Goal: Information Seeking & Learning: Learn about a topic

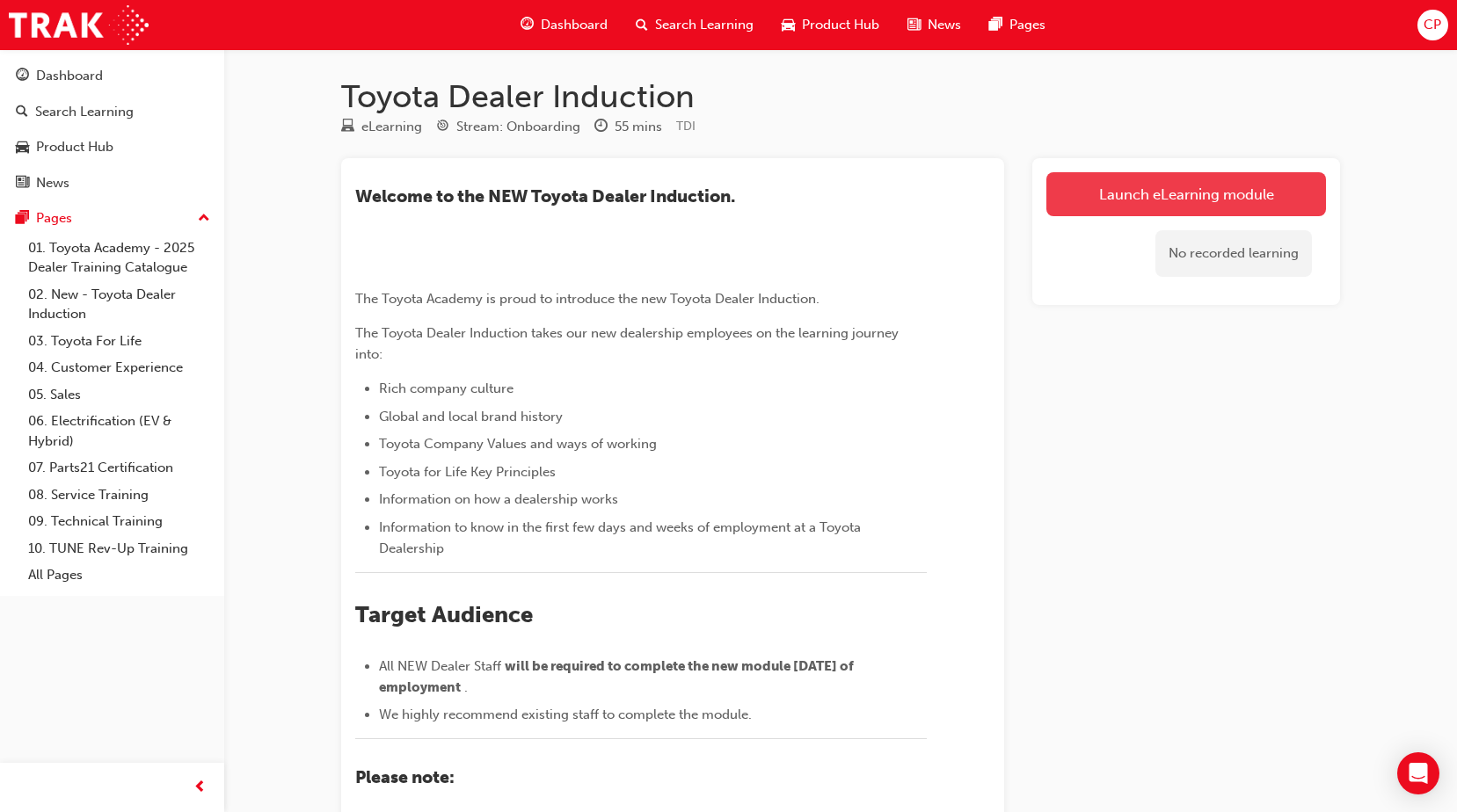
click at [1152, 195] on link "Launch eLearning module" at bounding box center [1187, 194] width 280 height 44
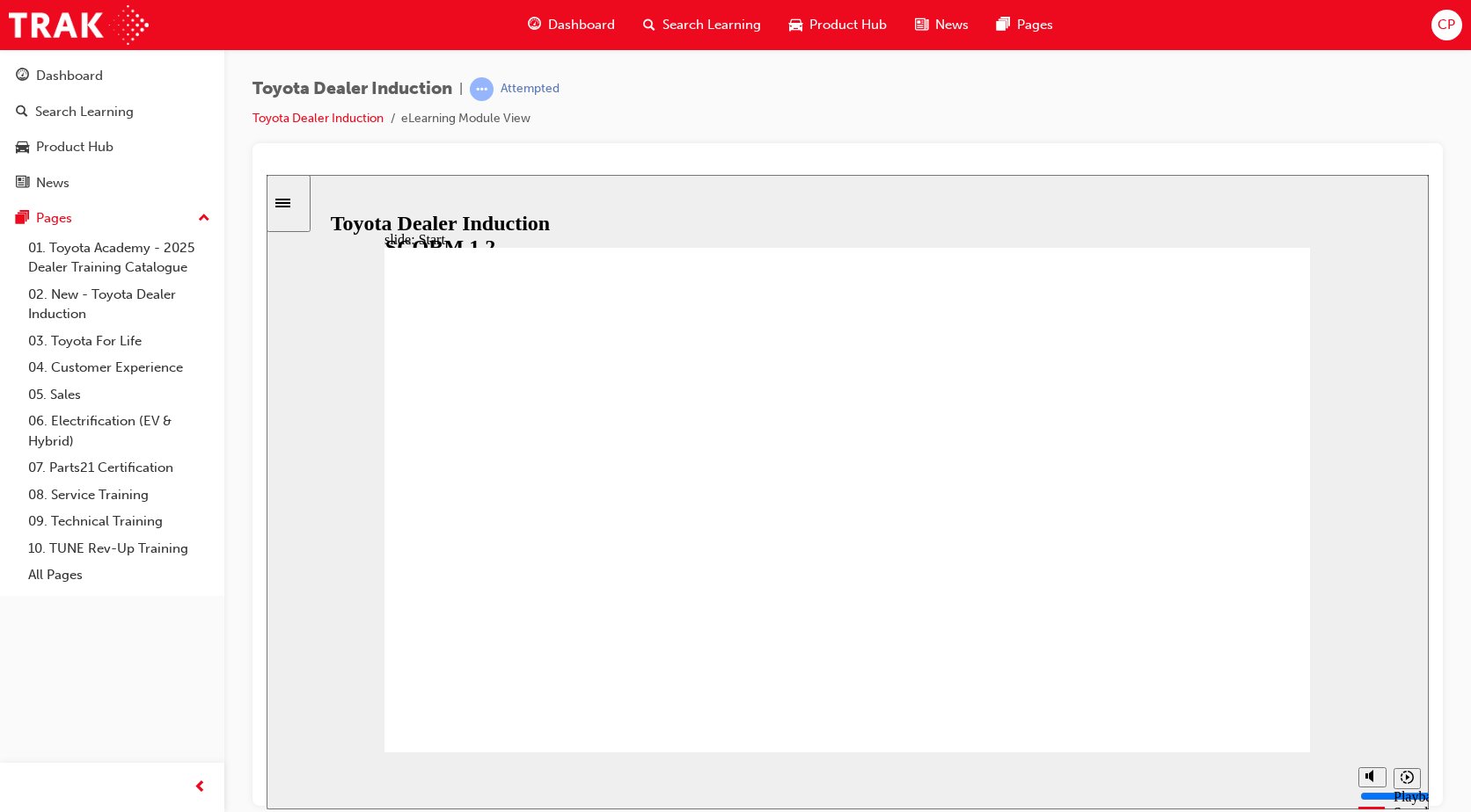
click at [1394, 450] on div "slide: Introduction As of [DATE], the term “Guest” is replaced with “Customer” …" at bounding box center [847, 492] width 1162 height 635
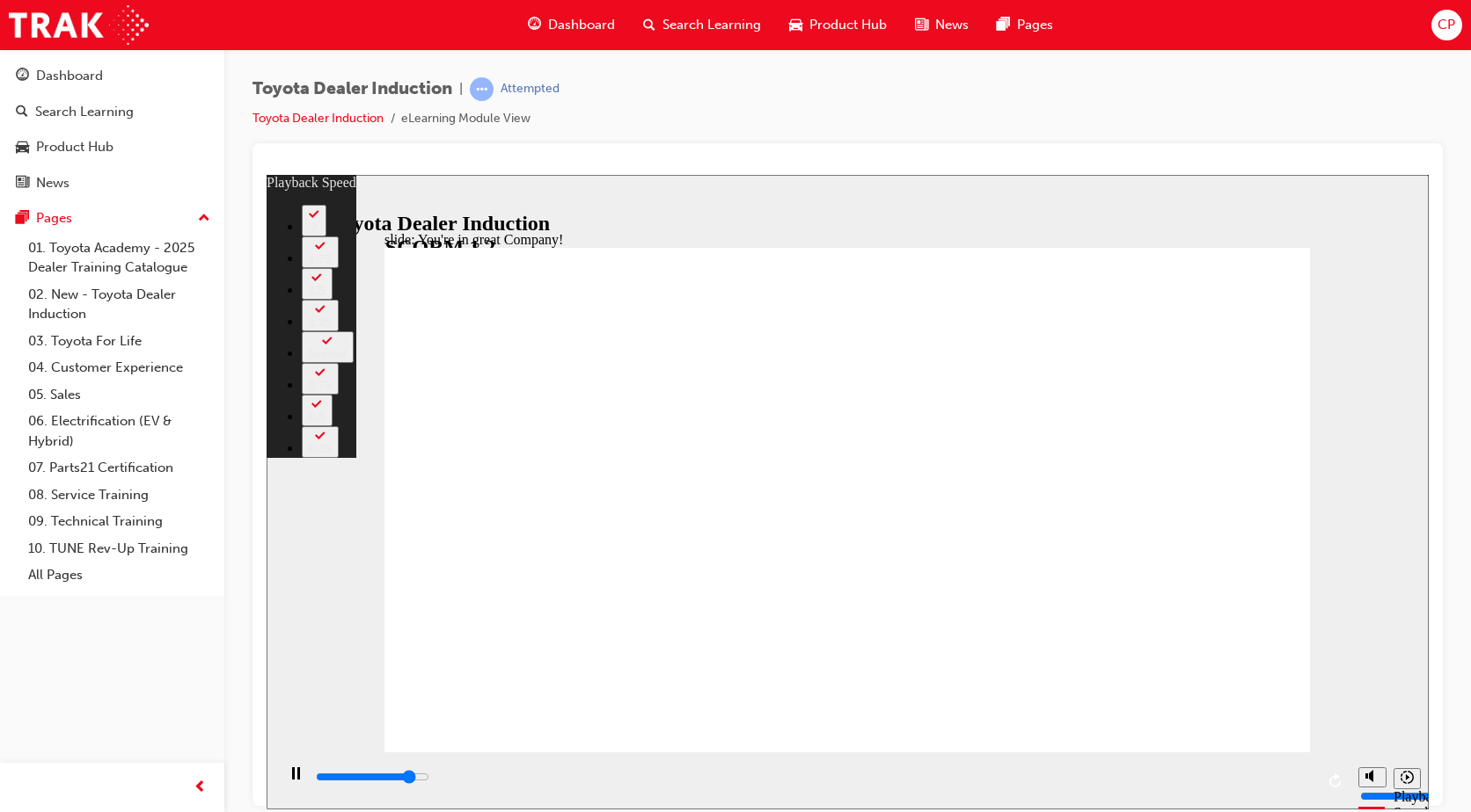
type input "6500"
type input "0"
type input "6700"
type input "0"
type input "7000"
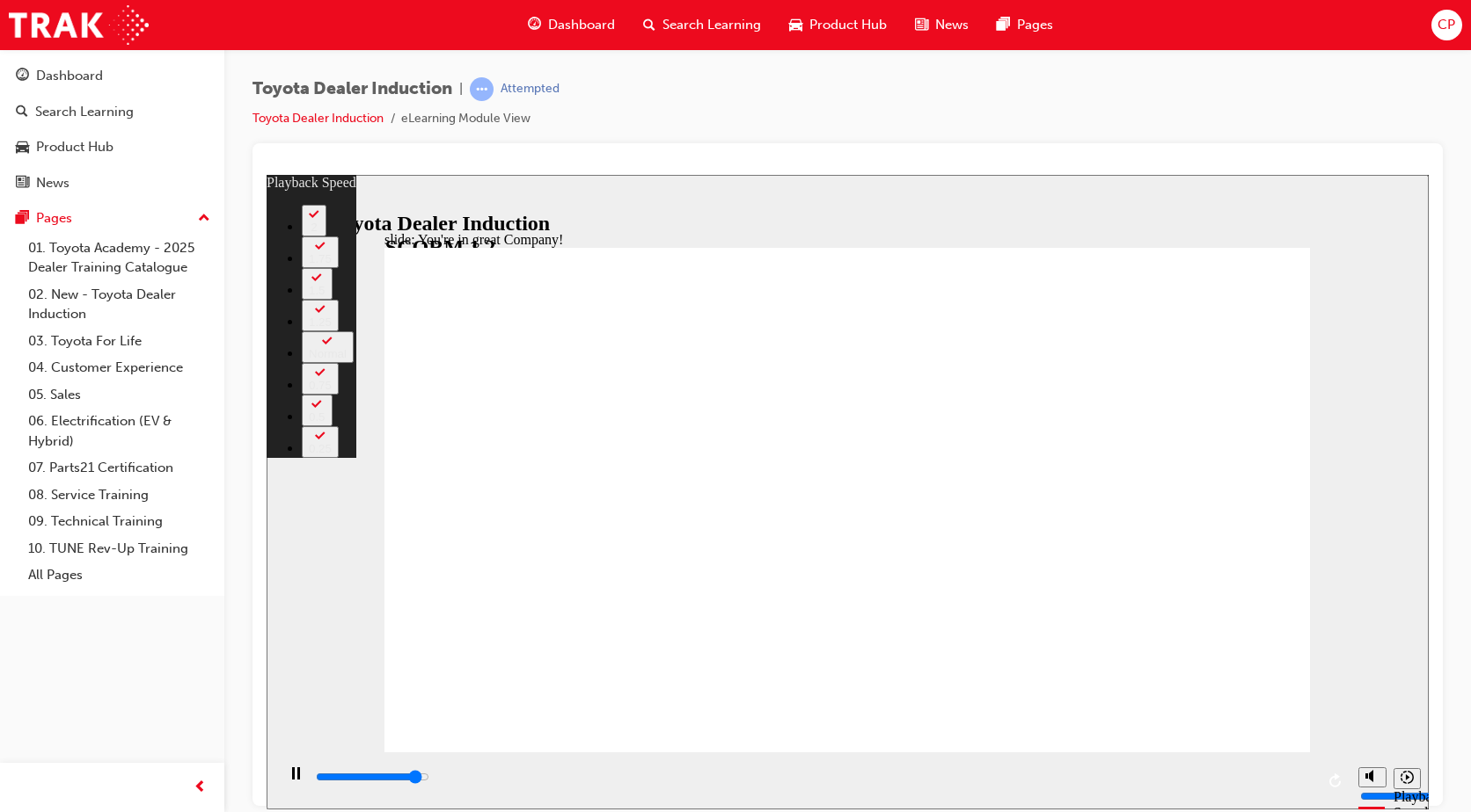
type input "1"
type input "7300"
type input "1"
type input "7500"
type input "1"
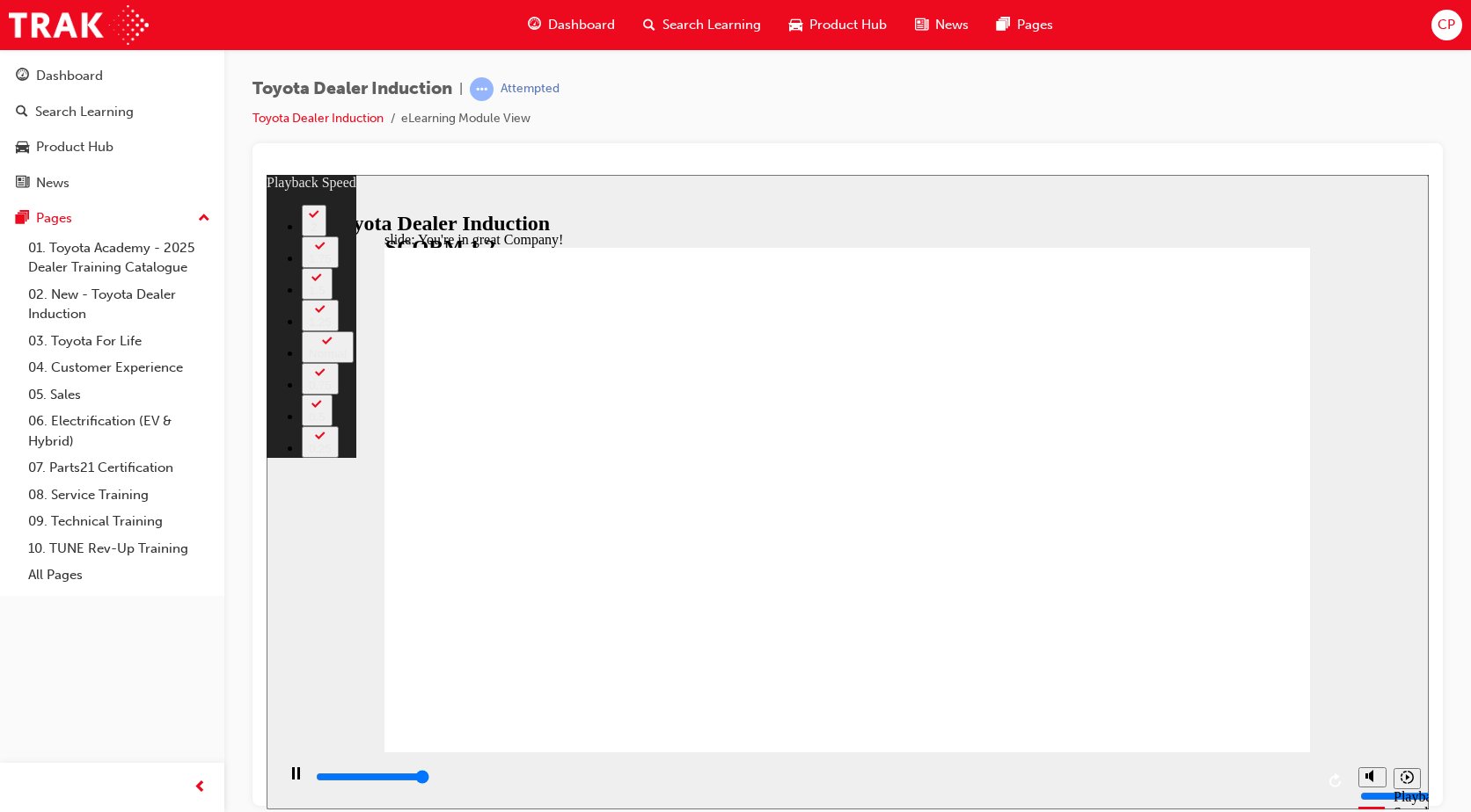
type input "7500"
type input "5"
type input "7"
type input "5"
type input "7"
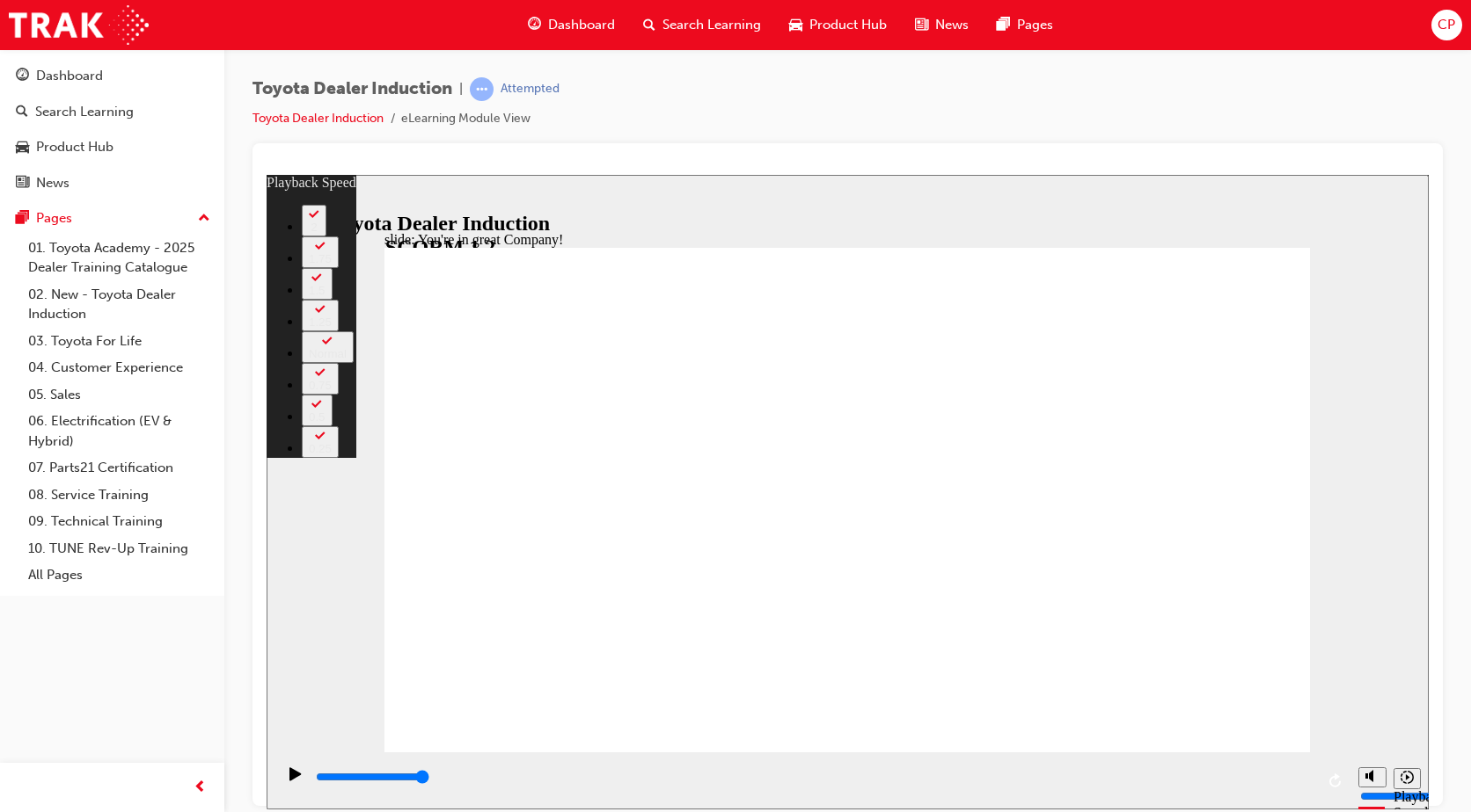
type input "5"
type input "7"
type input "5"
type input "7"
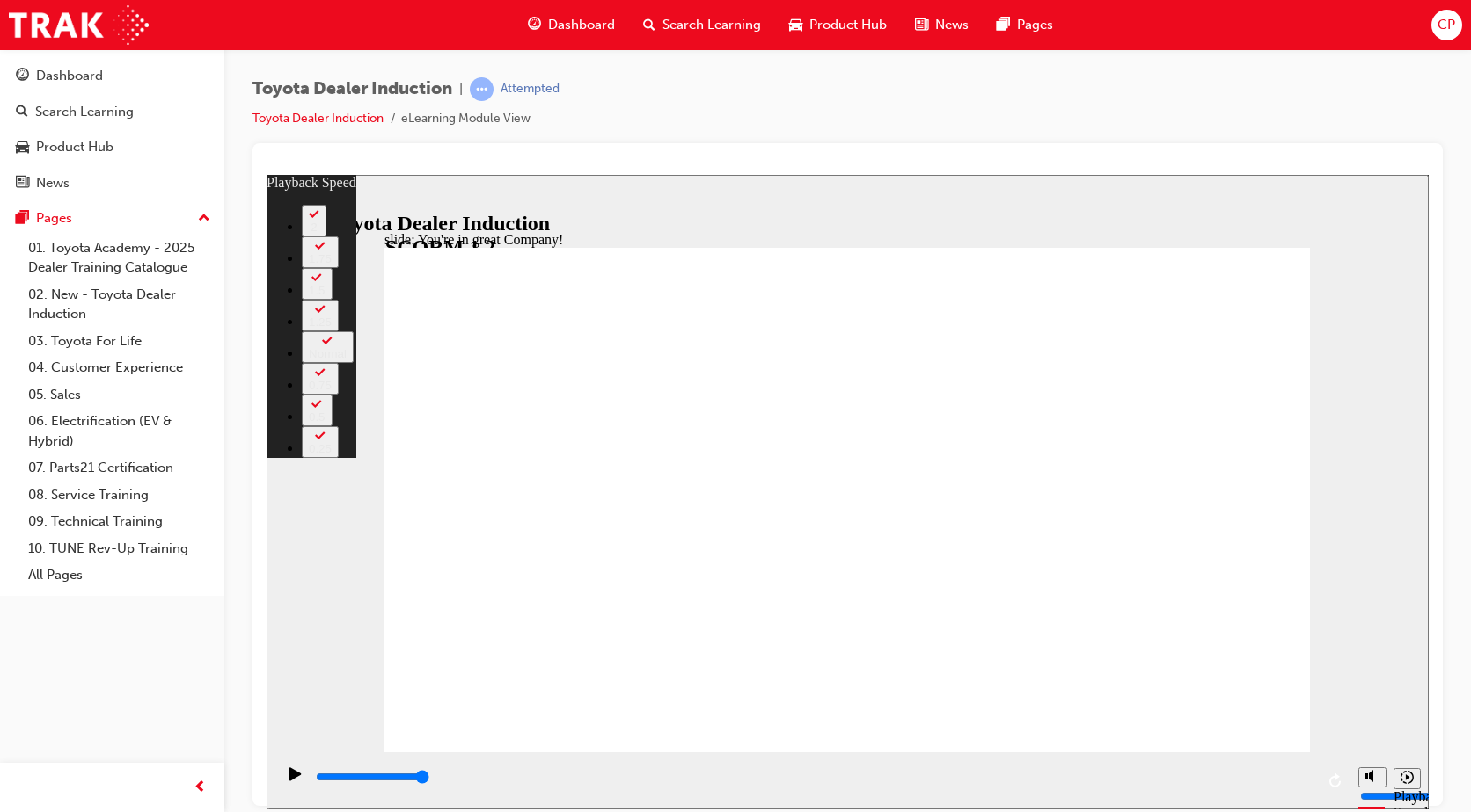
type input "5"
type input "7"
type input "8"
type input "5"
type input "8"
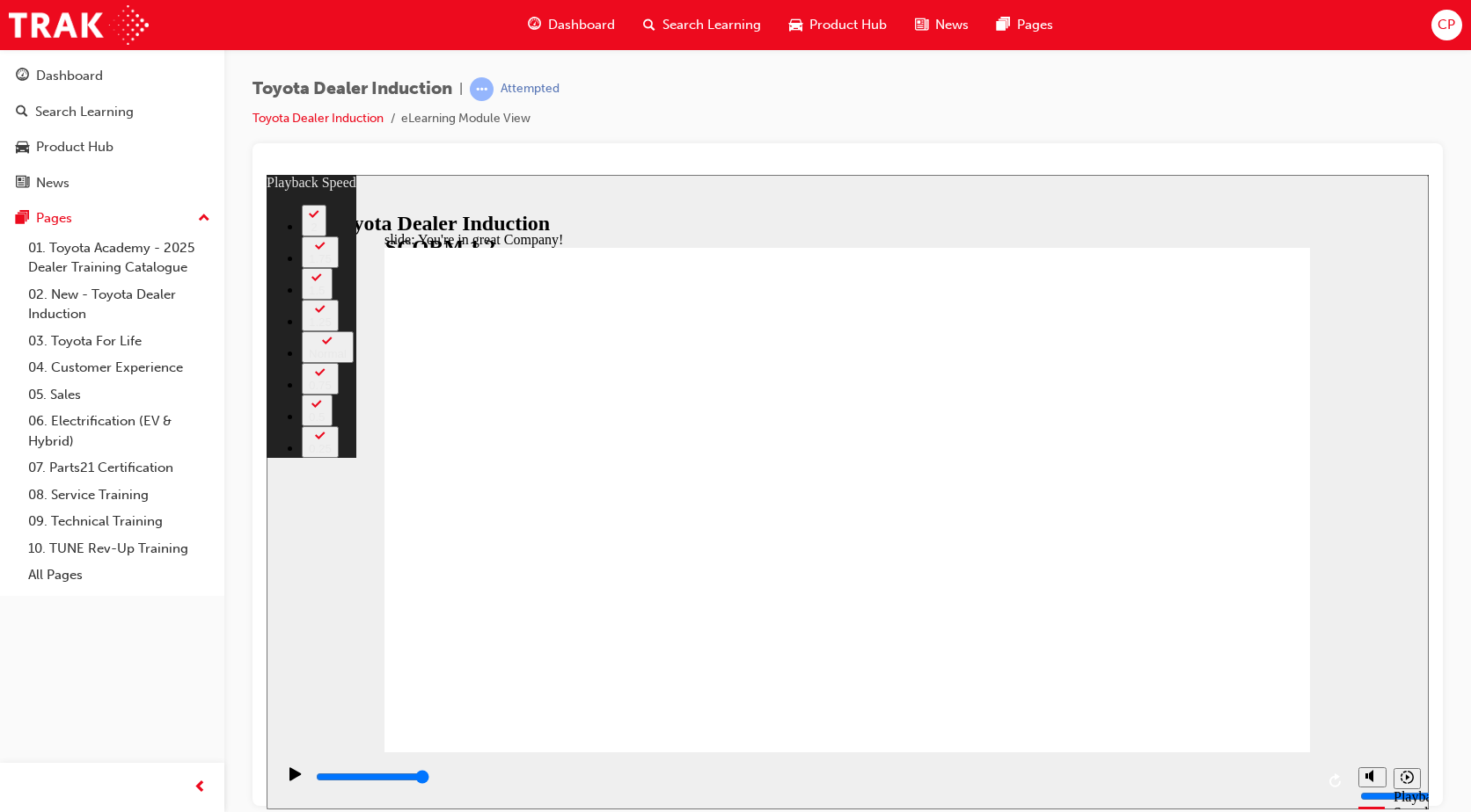
type input "8"
type input "5"
type input "8"
type input "9"
type input "5"
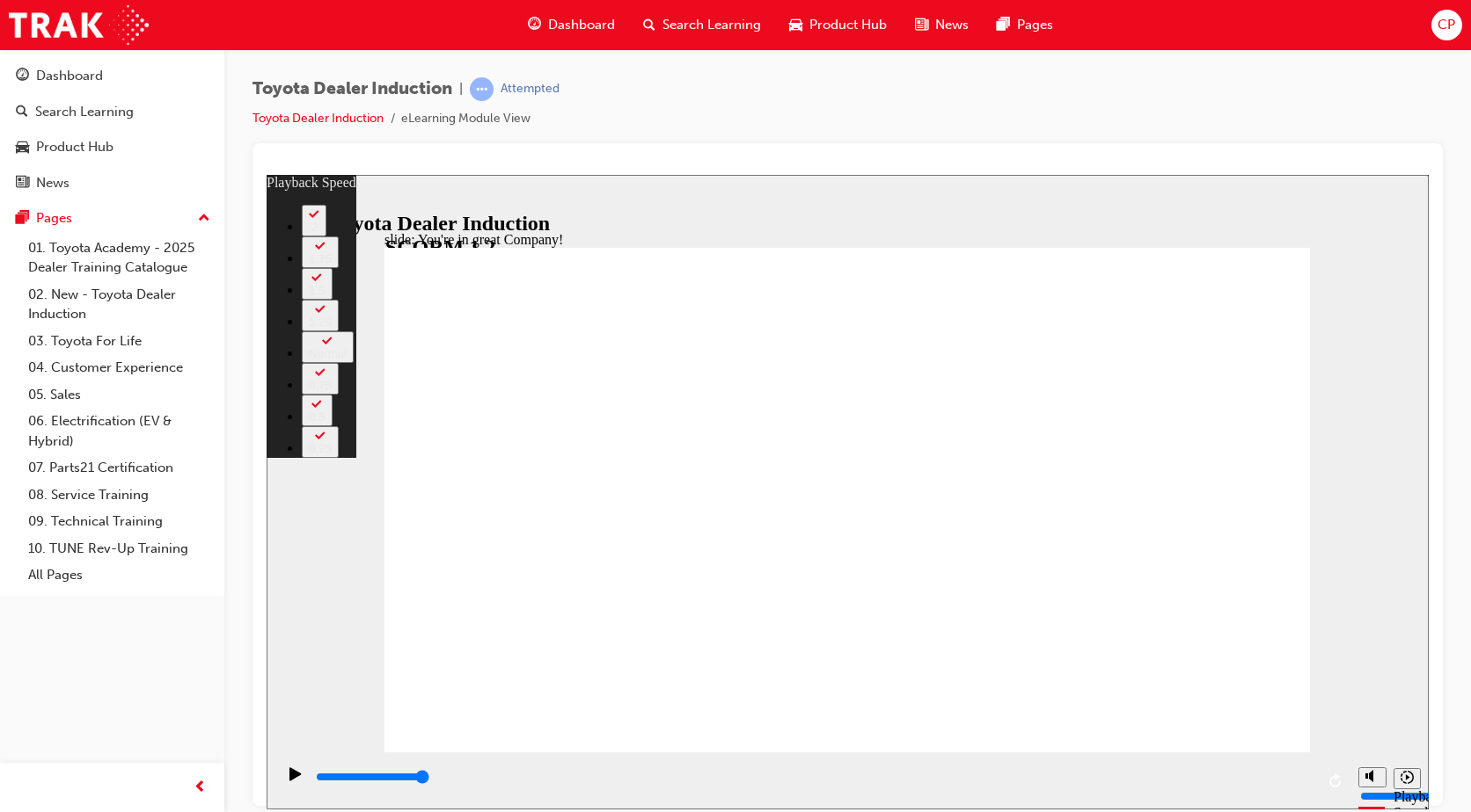
type input "9"
type input "10"
type input "5"
type input "10"
drag, startPoint x: 1160, startPoint y: 673, endPoint x: 1158, endPoint y: 641, distance: 32.1
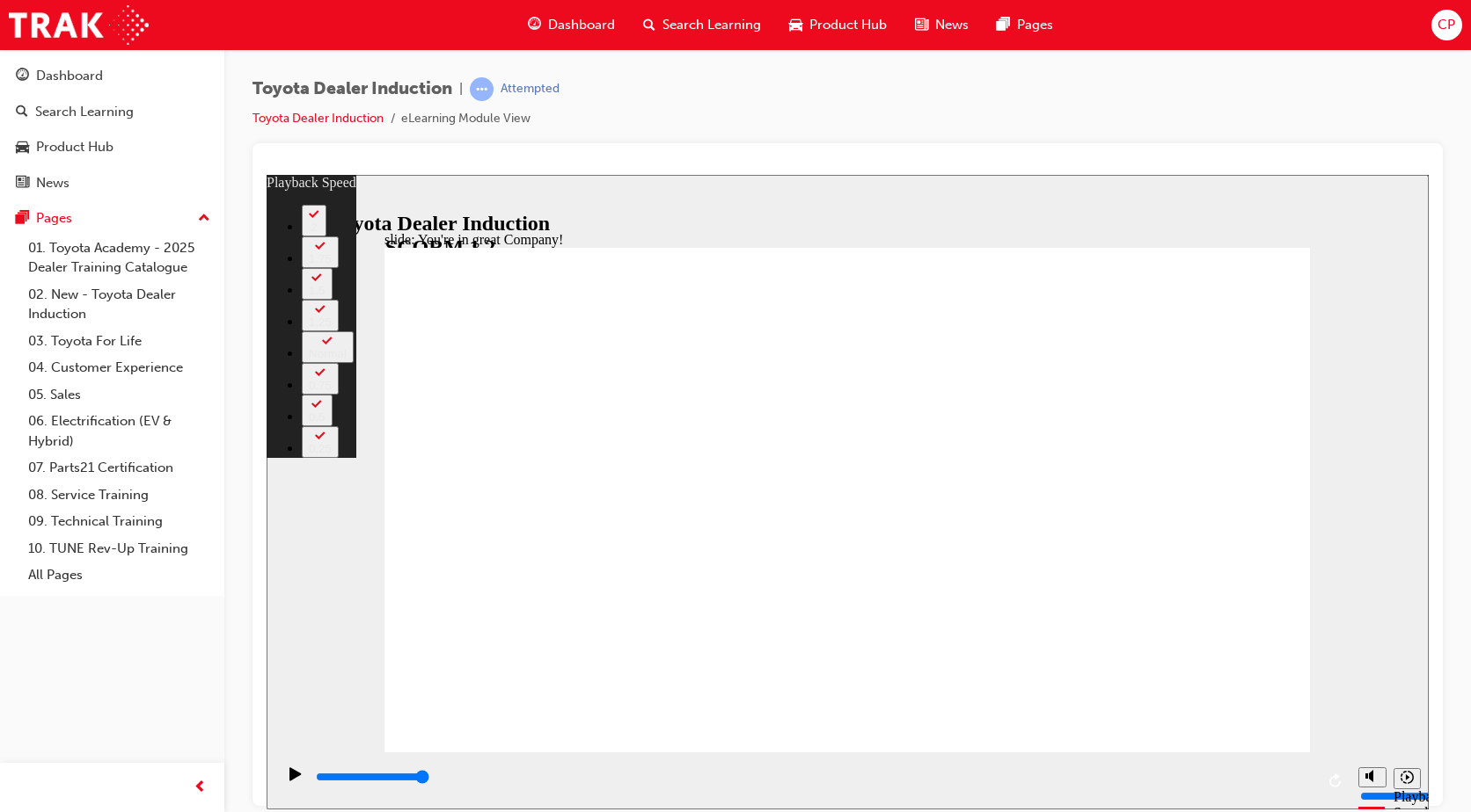
type input "12"
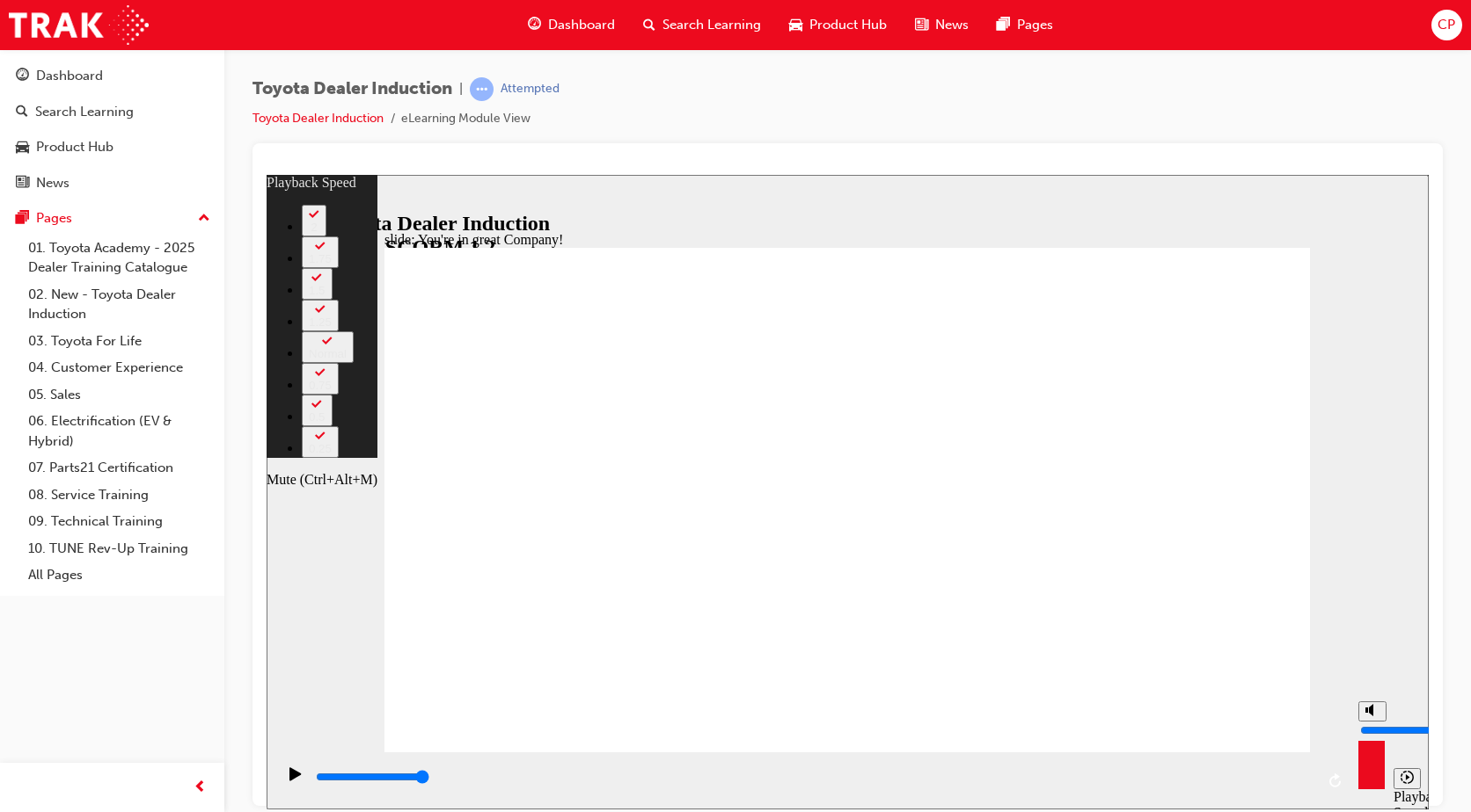
click at [1374, 715] on icon "Mute (Ctrl+Alt+M)" at bounding box center [1372, 710] width 14 height 12
type input "0"
type input "12"
type input "0"
type input "12"
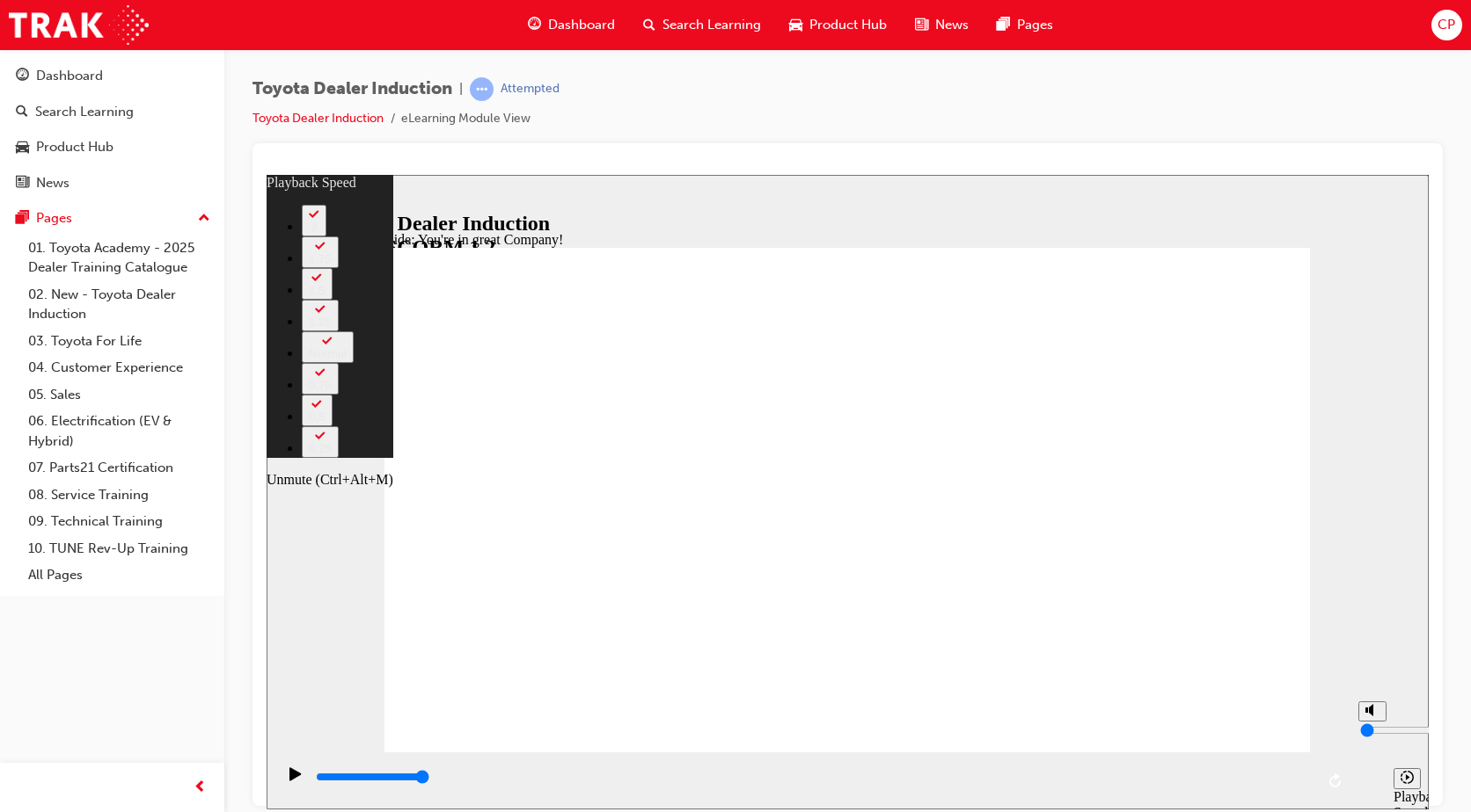
click at [1374, 715] on icon "Unmute (Ctrl+Alt+M)" at bounding box center [1372, 710] width 14 height 12
type input "10"
type input "12"
type input "10"
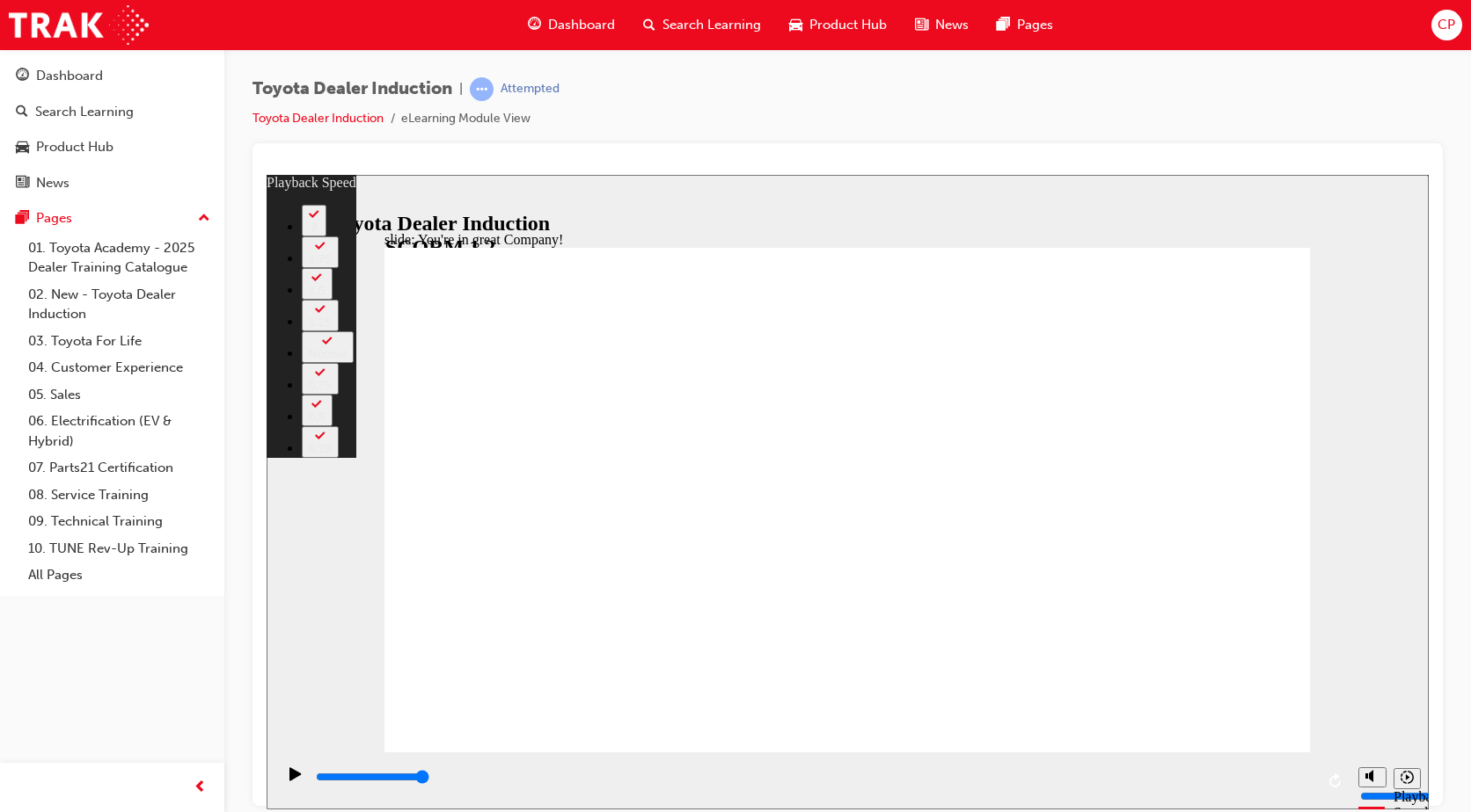
type input "0"
drag, startPoint x: 459, startPoint y: 714, endPoint x: 359, endPoint y: 676, distance: 107.0
click at [359, 676] on div "slide: You're in great Company! playback speed 2 1.75 1.5 1.25 Normal 0.75 0.5 …" at bounding box center [847, 492] width 1162 height 635
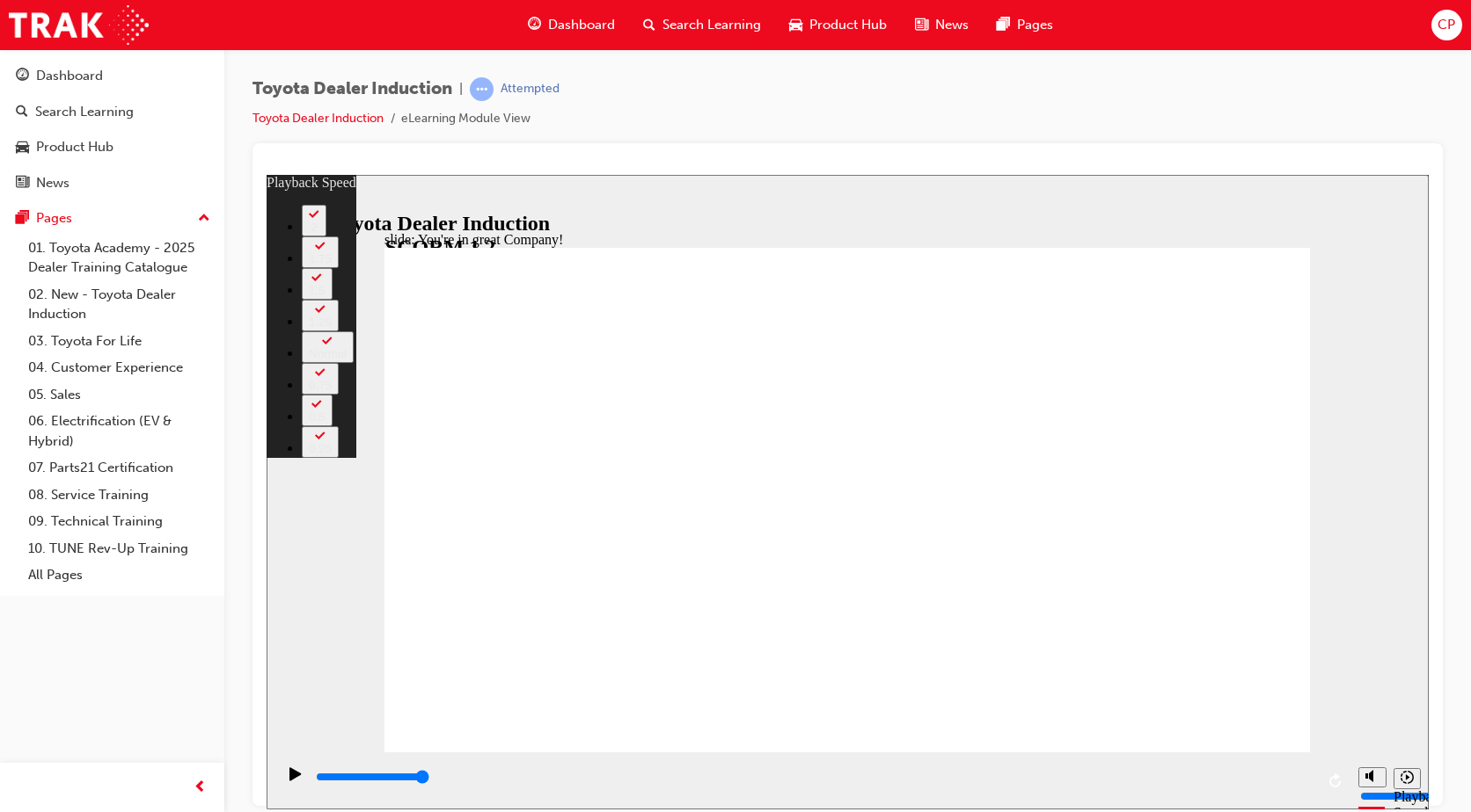
click at [1441, 36] on div "CP" at bounding box center [1446, 25] width 31 height 31
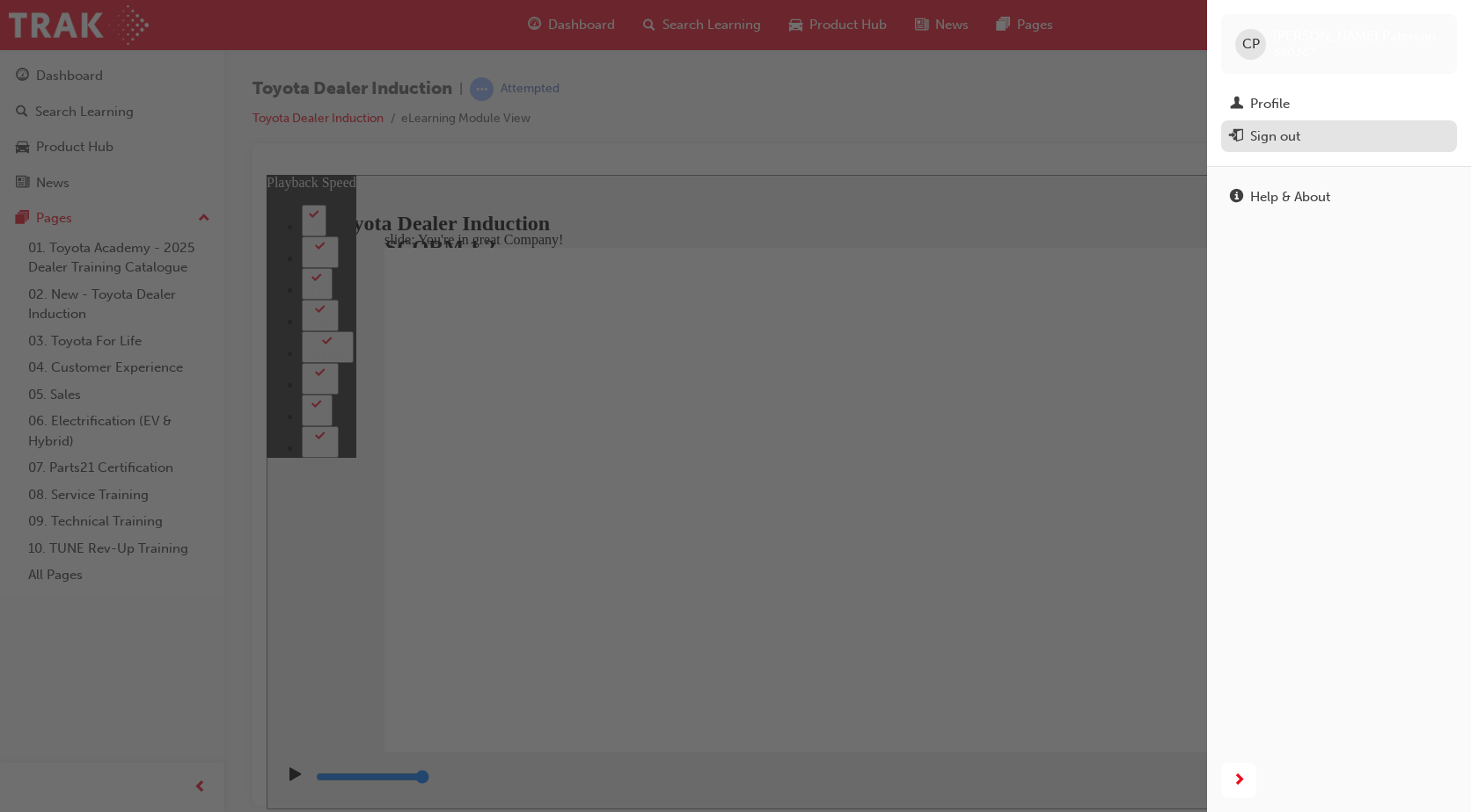
click at [1287, 151] on button "Sign out" at bounding box center [1338, 136] width 236 height 33
